Goal: Task Accomplishment & Management: Manage account settings

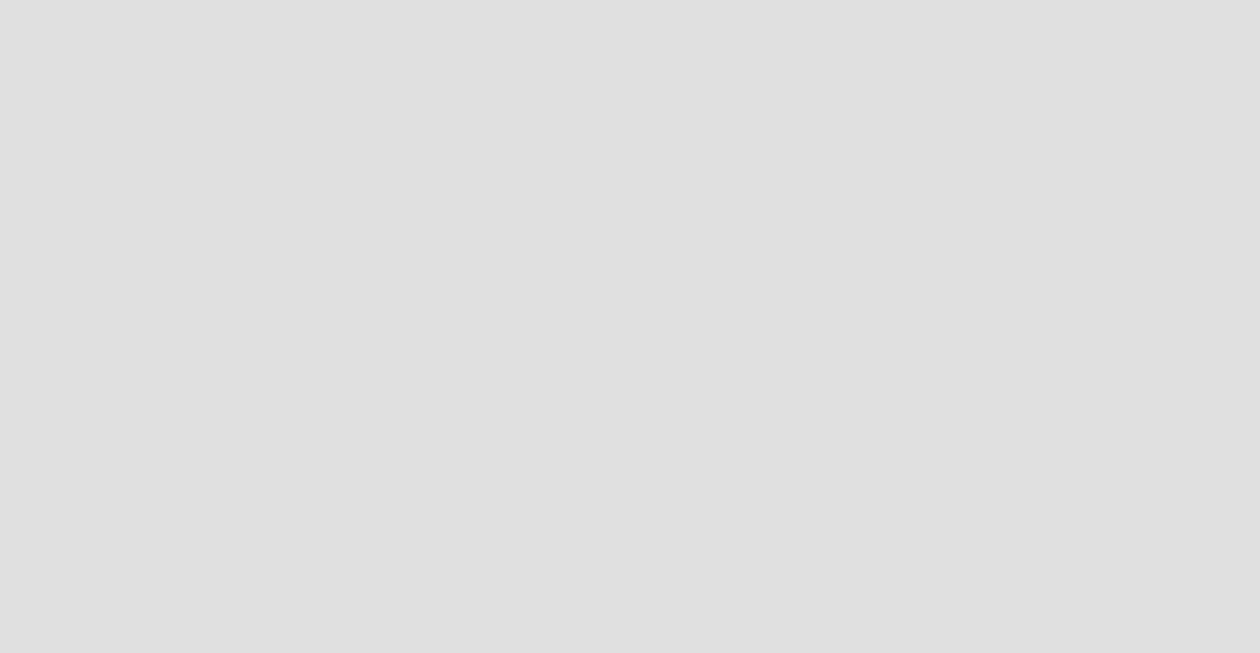
scroll to position [654, 1261]
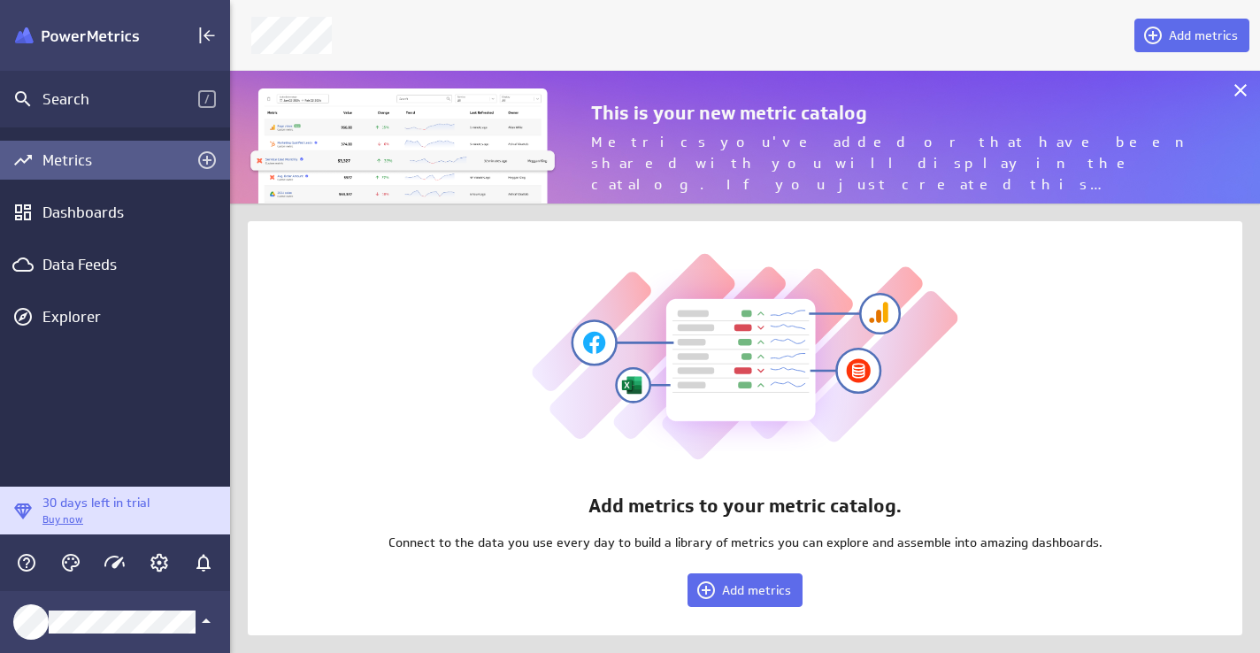
scroll to position [654, 1031]
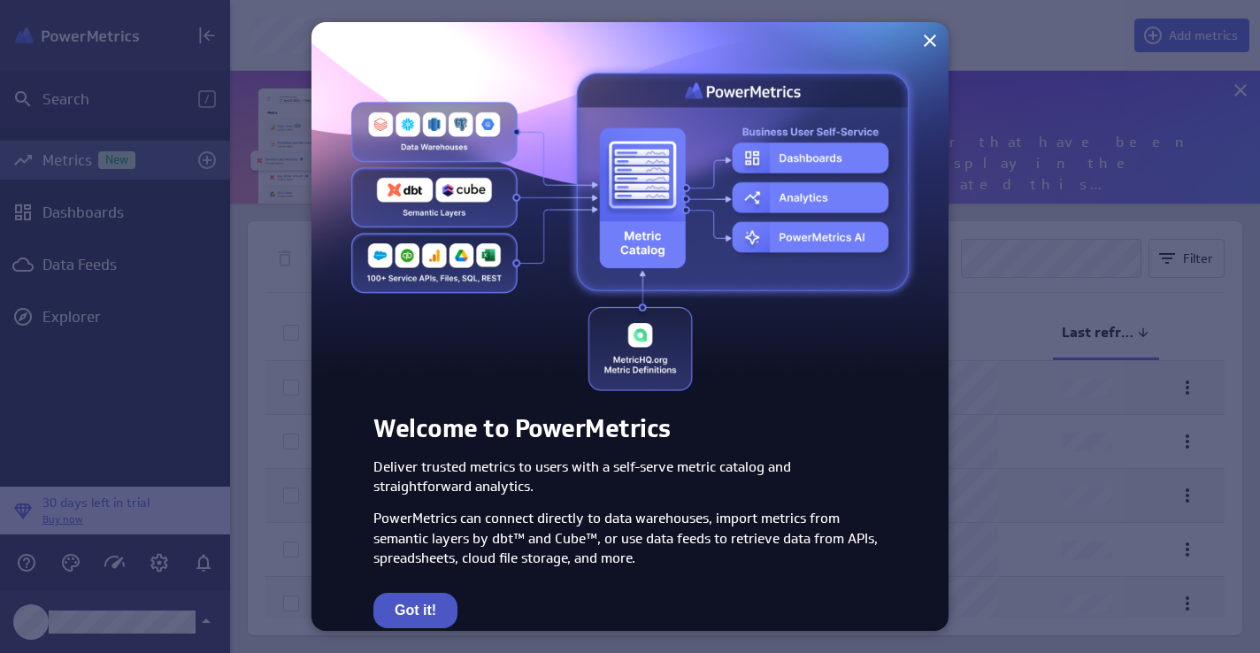
click at [397, 608] on button "Got it!" at bounding box center [415, 610] width 84 height 35
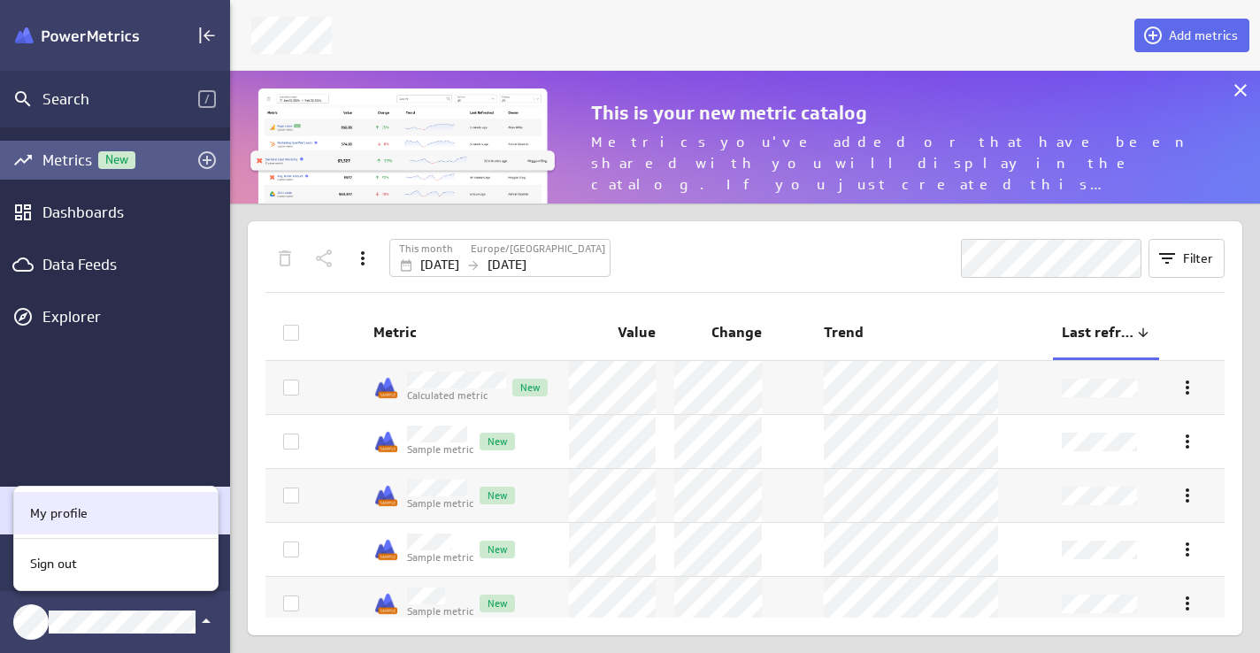
click at [90, 512] on div "My profile" at bounding box center [113, 513] width 181 height 19
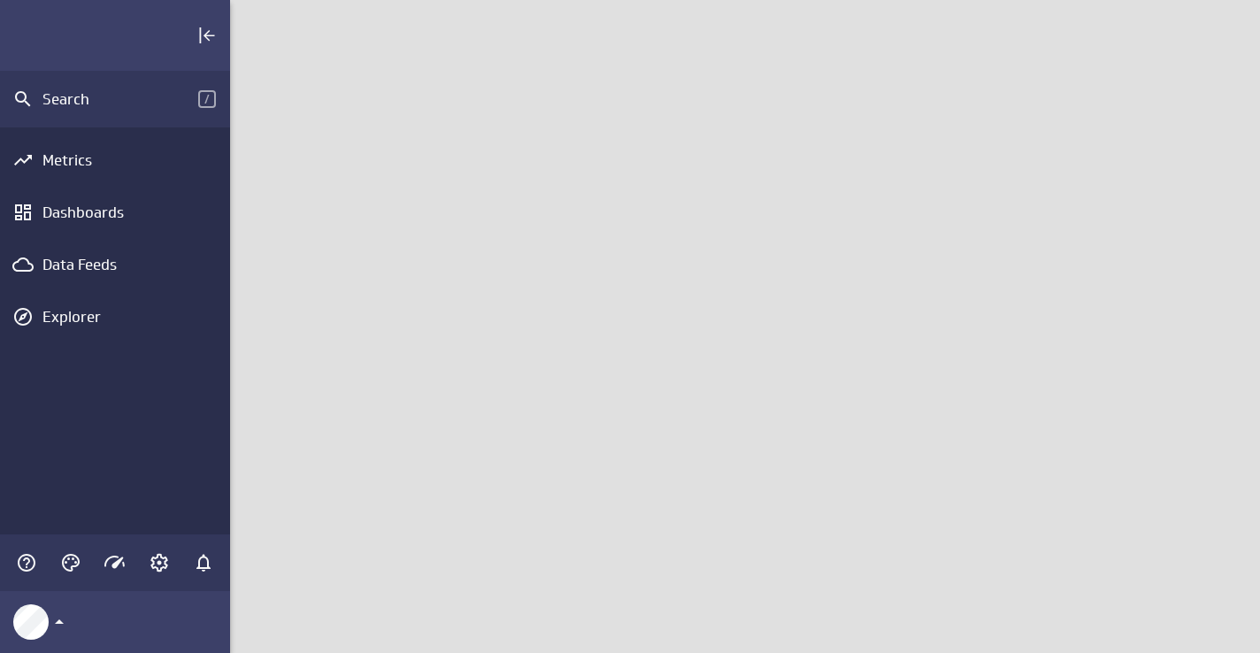
scroll to position [654, 1031]
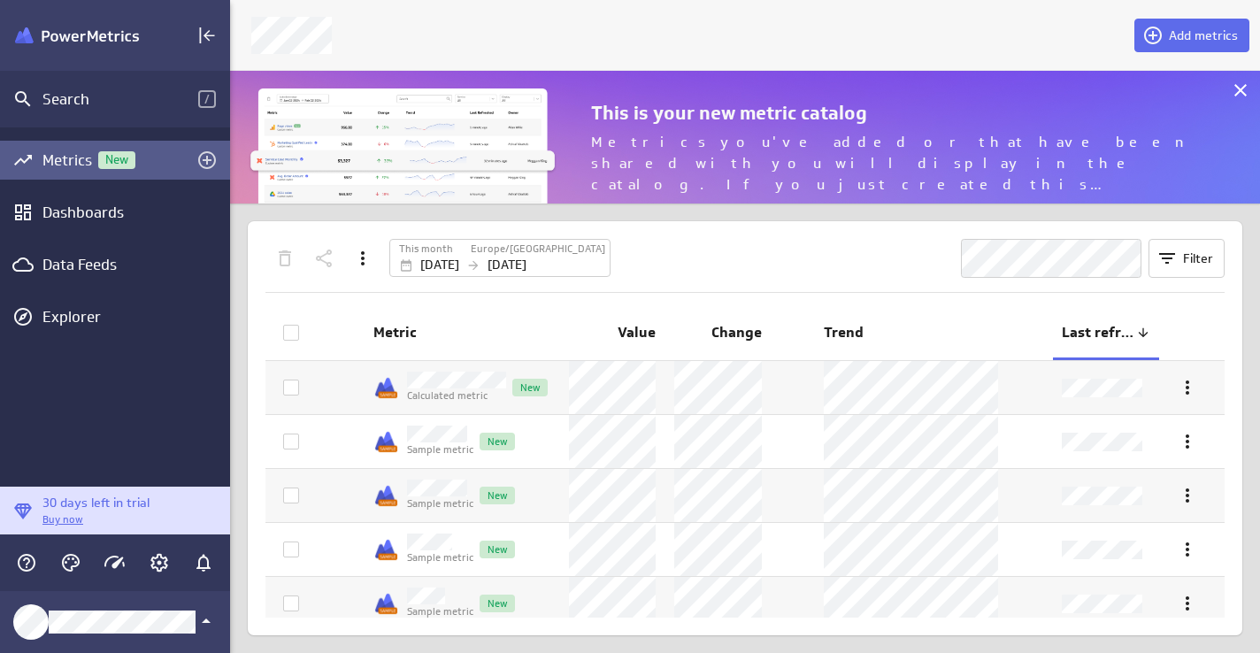
scroll to position [134, 1031]
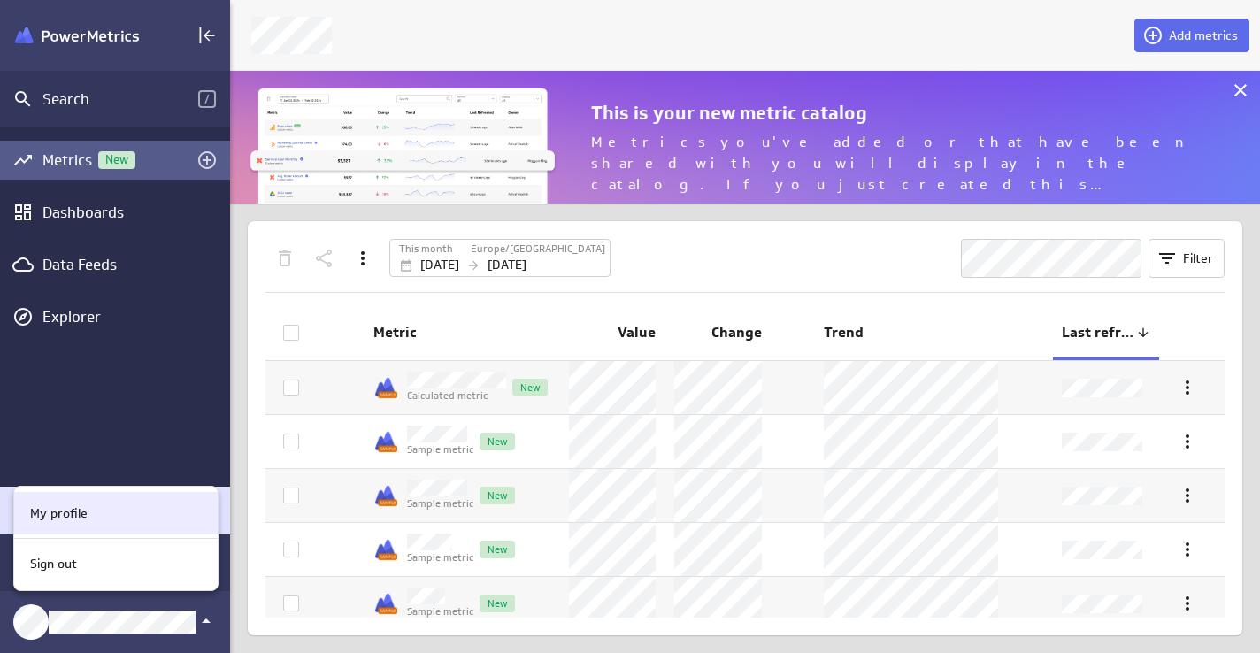
click at [121, 514] on div "My profile" at bounding box center [113, 513] width 181 height 19
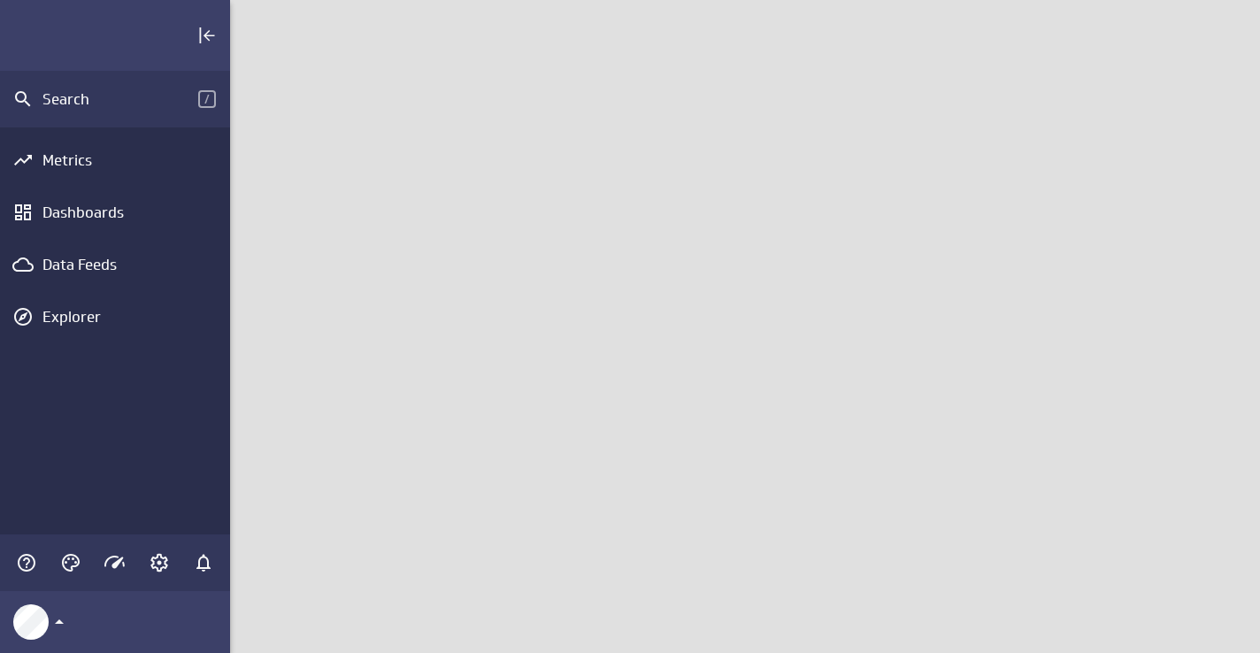
scroll to position [654, 1031]
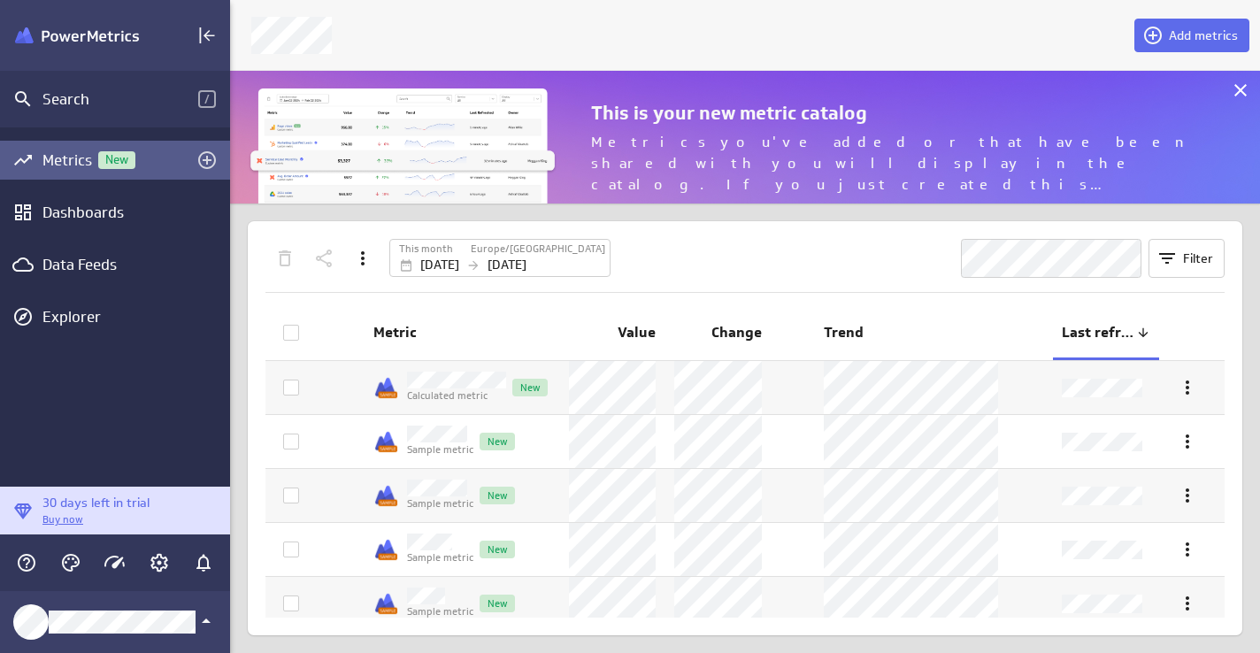
scroll to position [134, 1031]
click at [205, 34] on icon "Collapse" at bounding box center [210, 36] width 12 height 12
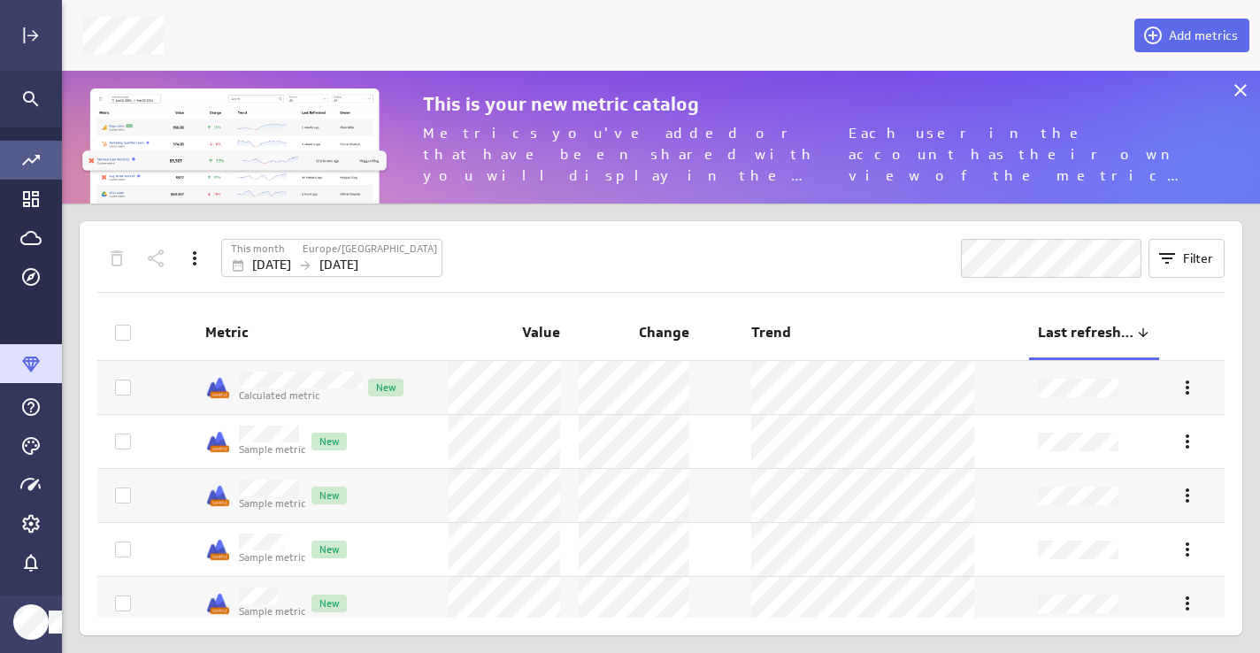
scroll to position [9, 9]
click at [22, 38] on icon "Expand" at bounding box center [30, 35] width 21 height 21
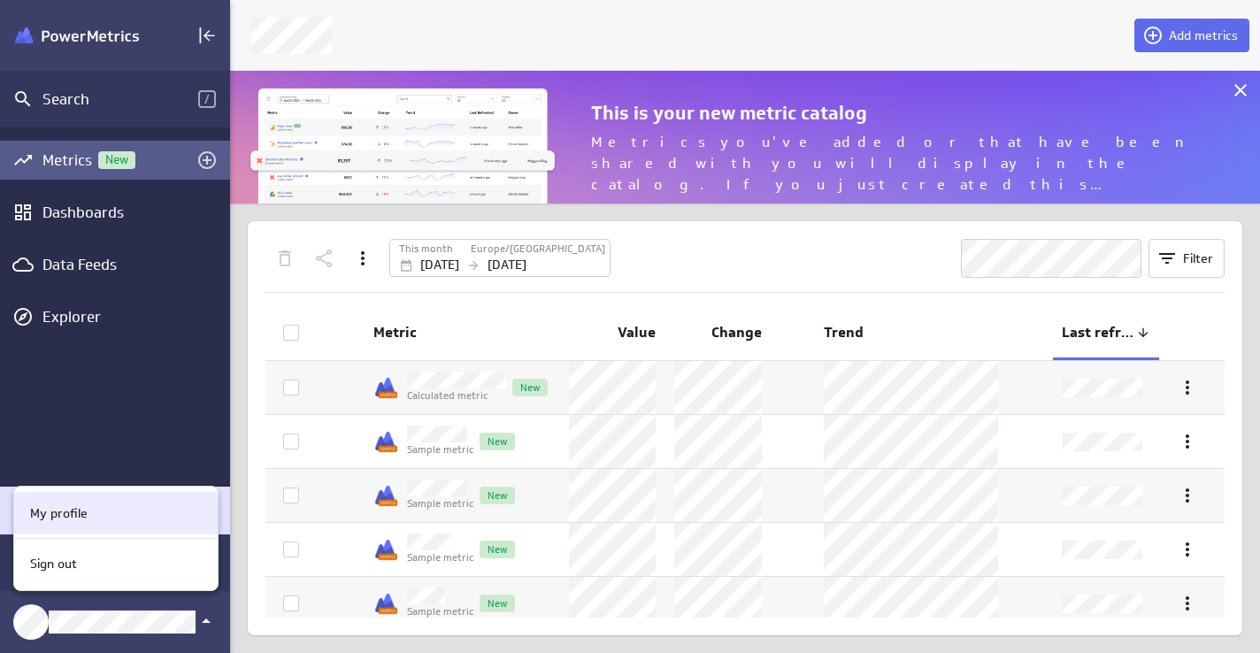
click at [112, 504] on div "My profile" at bounding box center [113, 513] width 181 height 19
